Goal: Task Accomplishment & Management: Use online tool/utility

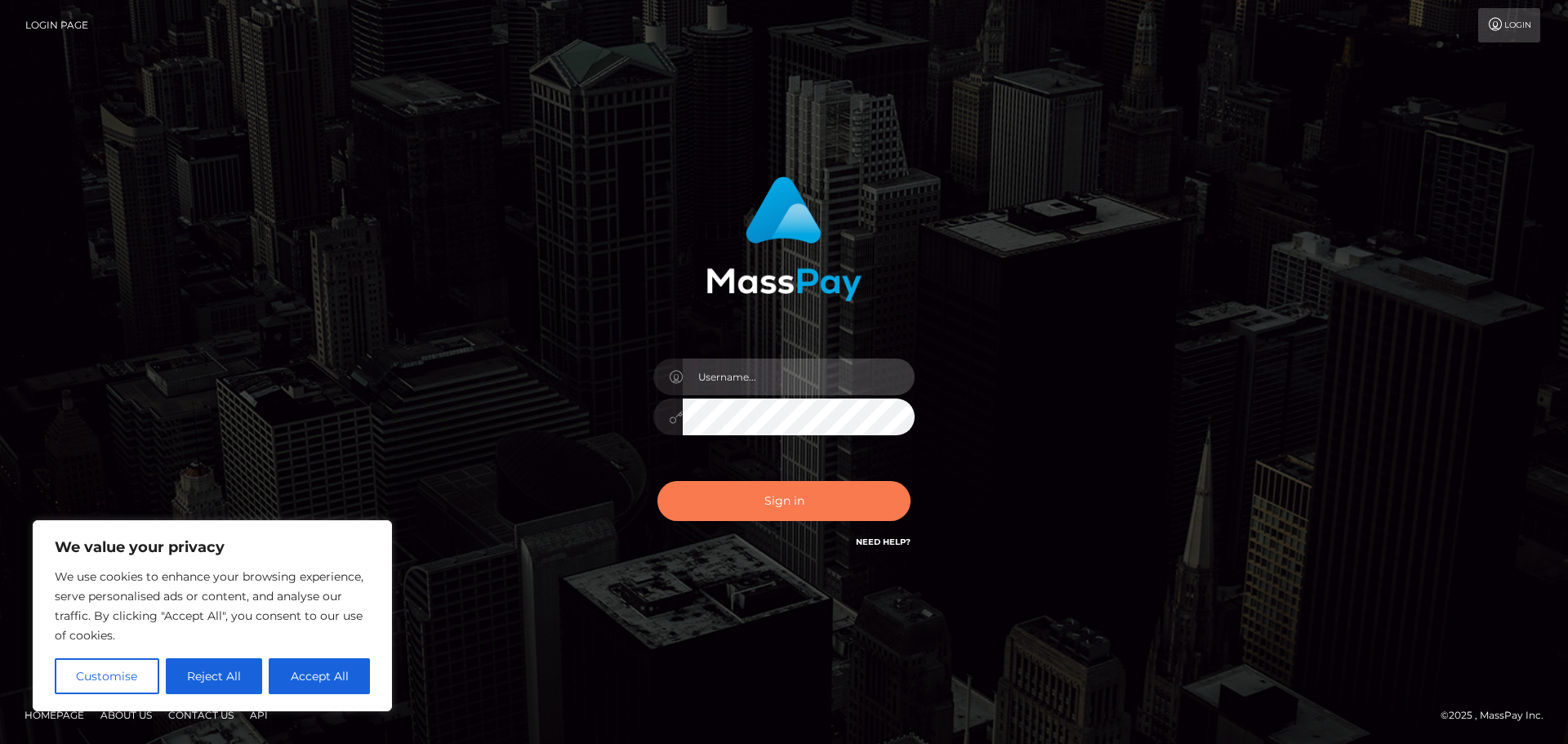
type input "Jennifer"
click at [797, 495] on button "Sign in" at bounding box center [784, 501] width 253 height 40
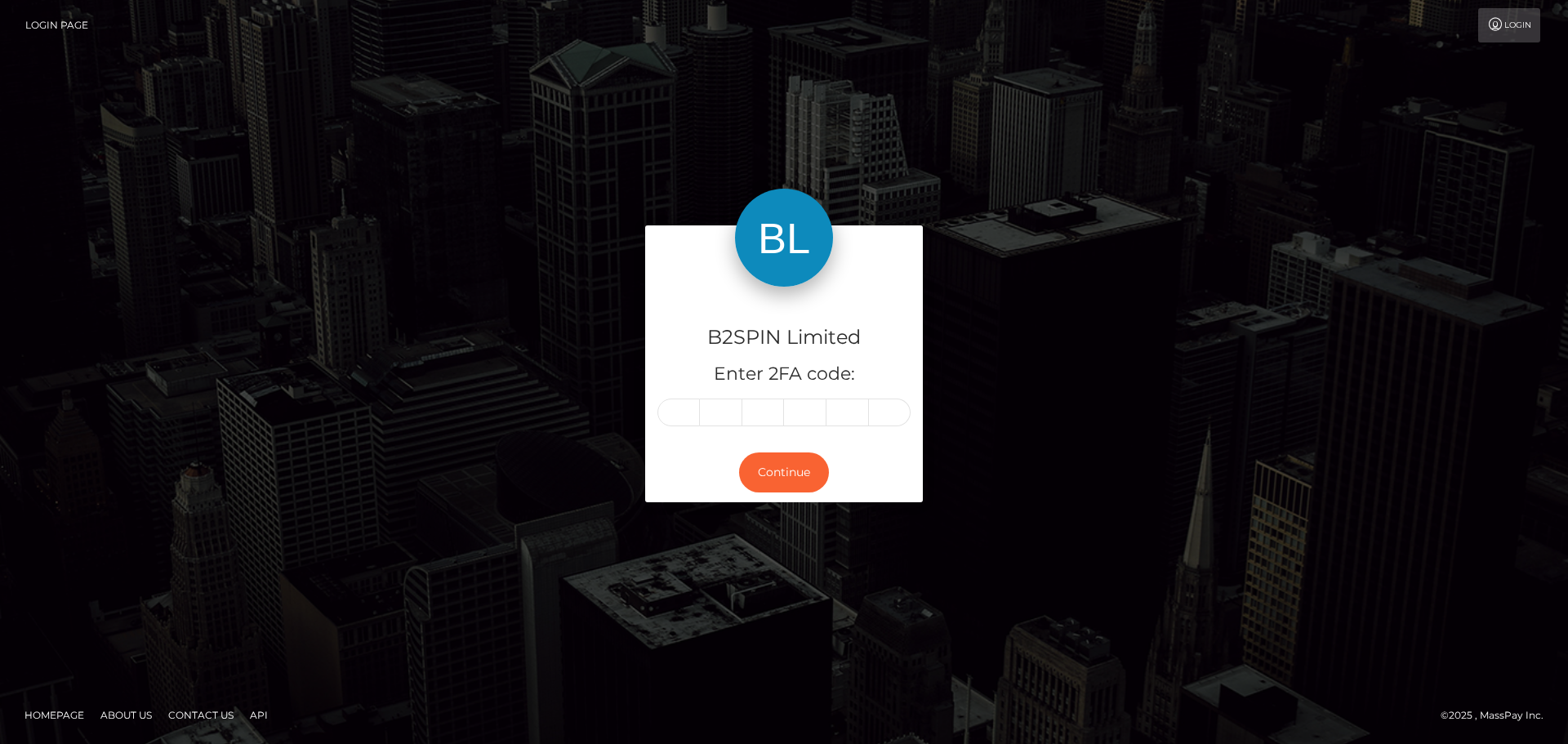
click at [686, 408] on input "text" at bounding box center [679, 412] width 42 height 28
type input "9"
type input "4"
type input "6"
type input "5"
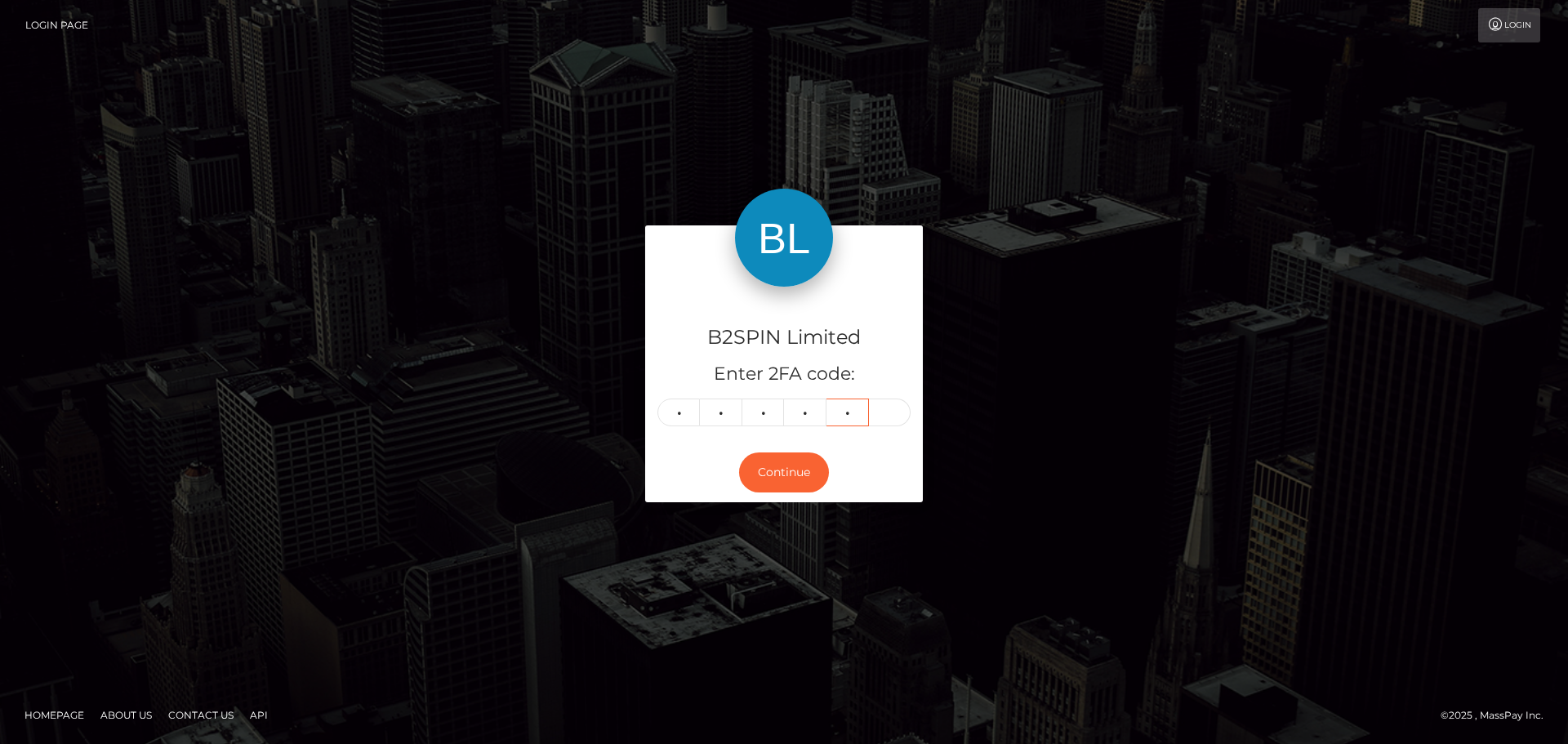
type input "9"
type input "2"
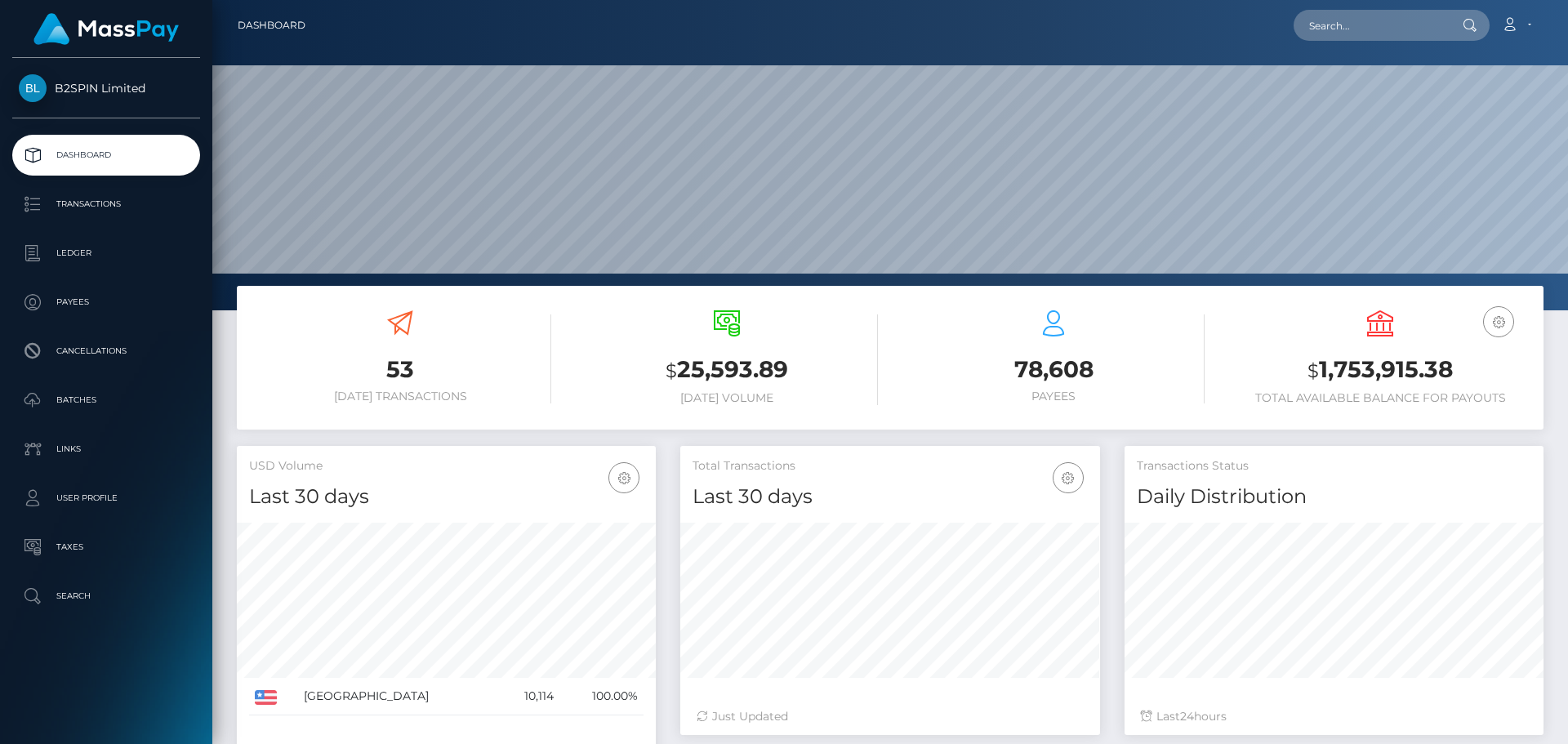
scroll to position [290, 420]
click at [72, 208] on p "Transactions" at bounding box center [106, 204] width 175 height 25
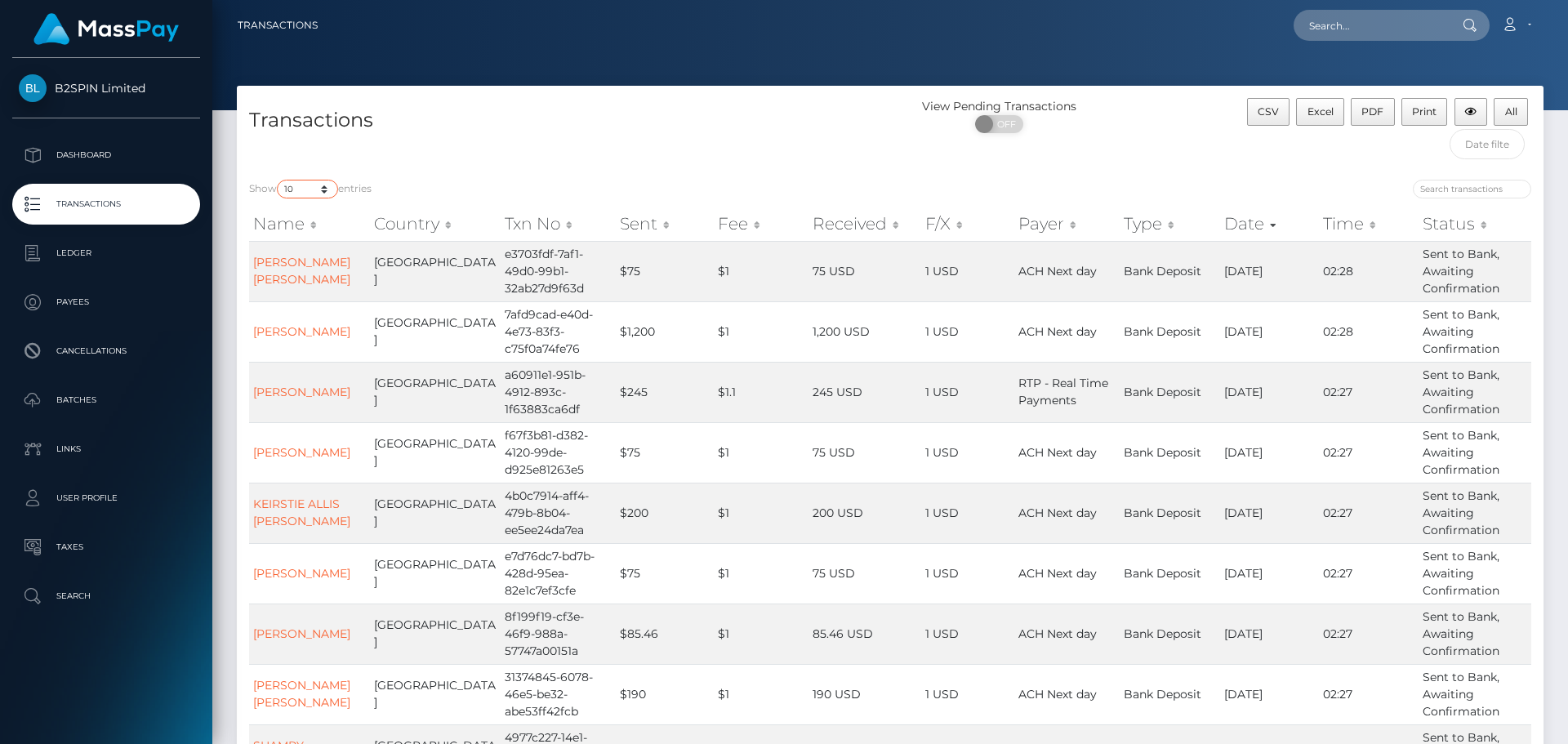
click at [330, 198] on select "10 25 50 100 250 500 1,000 3,500" at bounding box center [307, 190] width 61 height 19
select select "3500"
click at [279, 180] on select "10 25 50 100 250 500 1,000 3,500" at bounding box center [307, 190] width 61 height 19
click at [1201, 60] on div at bounding box center [891, 55] width 1356 height 110
click at [1327, 114] on span "Excel" at bounding box center [1320, 111] width 26 height 12
